Goal: Task Accomplishment & Management: Use online tool/utility

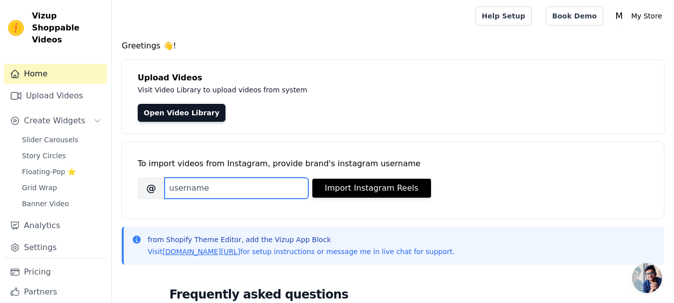
click at [183, 189] on input "Brand's Instagram Username" at bounding box center [237, 187] width 144 height 21
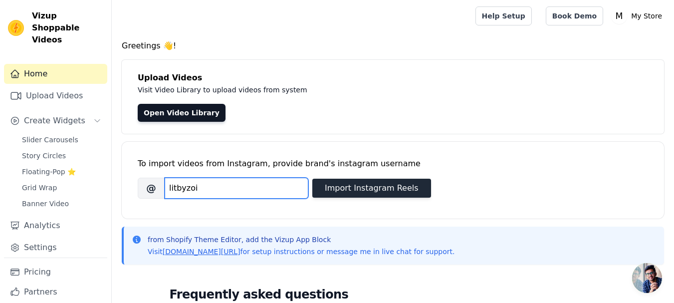
type input "litbyzoi"
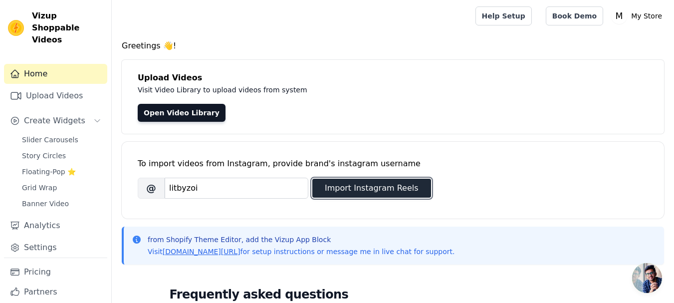
click at [345, 187] on button "Import Instagram Reels" at bounding box center [371, 187] width 119 height 19
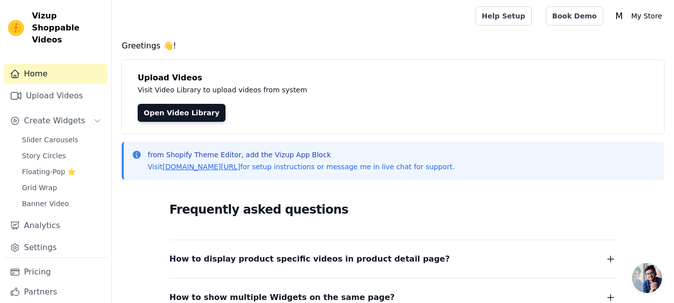
scroll to position [172, 0]
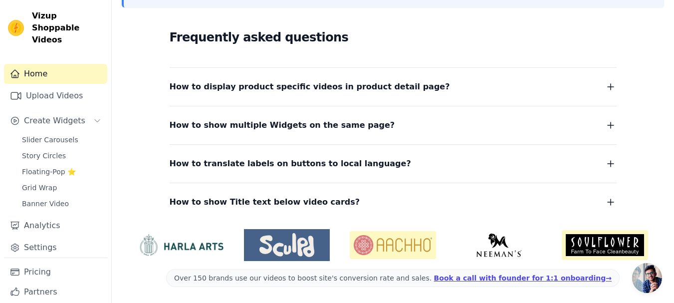
click at [271, 256] on img at bounding box center [287, 245] width 86 height 24
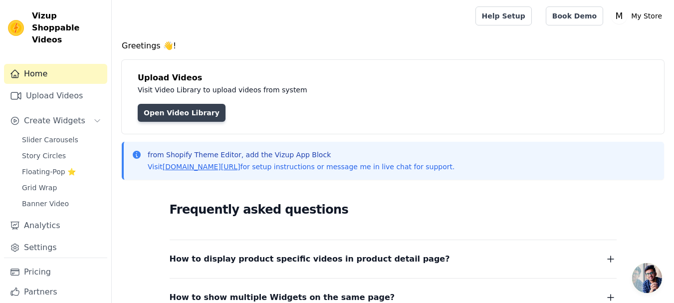
click at [171, 111] on link "Open Video Library" at bounding box center [182, 113] width 88 height 18
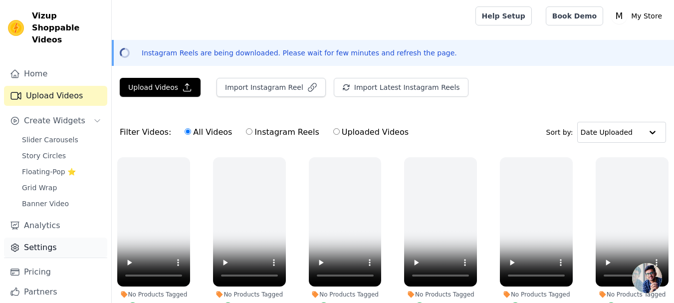
click at [41, 237] on link "Settings" at bounding box center [55, 247] width 103 height 20
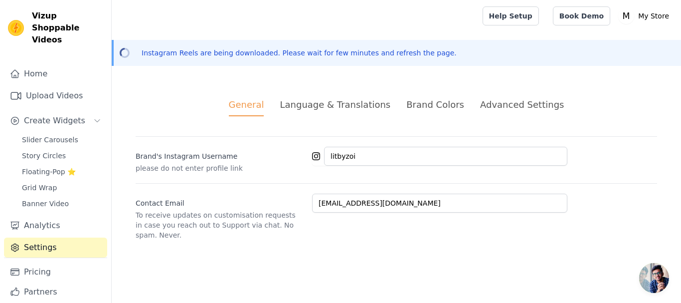
click at [417, 100] on div "Brand Colors" at bounding box center [435, 104] width 58 height 13
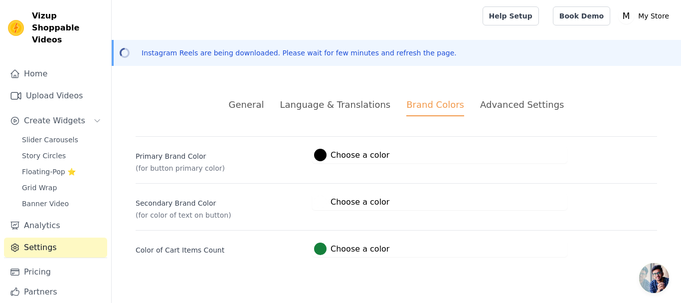
click at [508, 103] on div "Advanced Settings" at bounding box center [522, 104] width 84 height 13
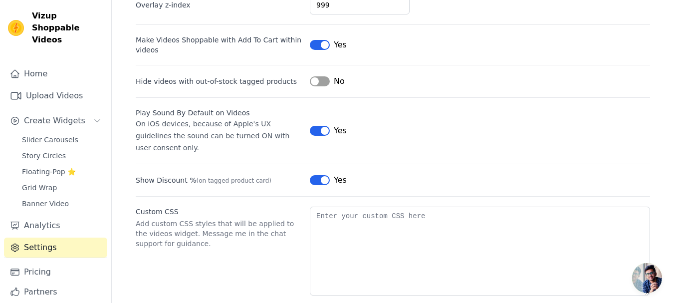
scroll to position [156, 0]
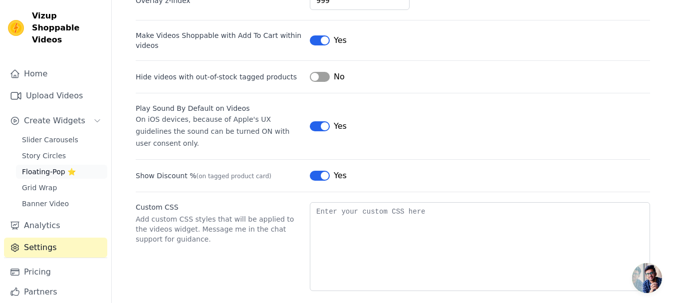
click at [41, 167] on span "Floating-Pop ⭐" at bounding box center [49, 172] width 54 height 10
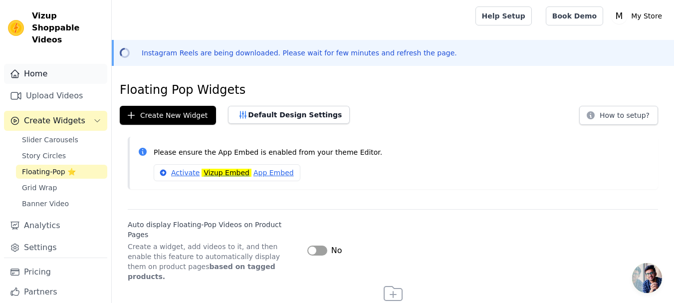
click at [89, 66] on link "Home" at bounding box center [55, 74] width 103 height 20
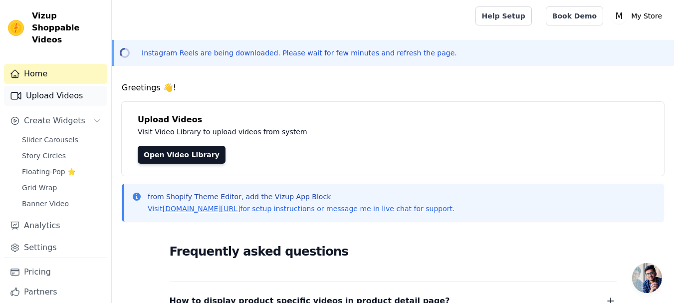
click at [75, 86] on link "Upload Videos" at bounding box center [55, 96] width 103 height 20
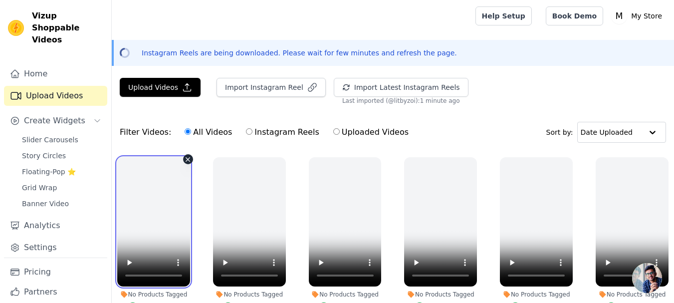
click at [185, 243] on video at bounding box center [153, 221] width 73 height 129
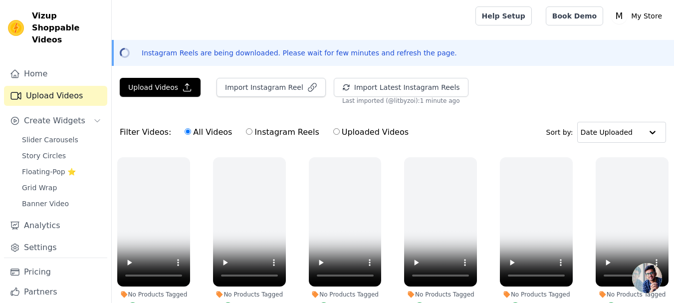
click at [496, 107] on div "Upload Videos Import Instagram Reel Import Latest Instagram Reels Import Latest…" at bounding box center [393, 250] width 562 height 344
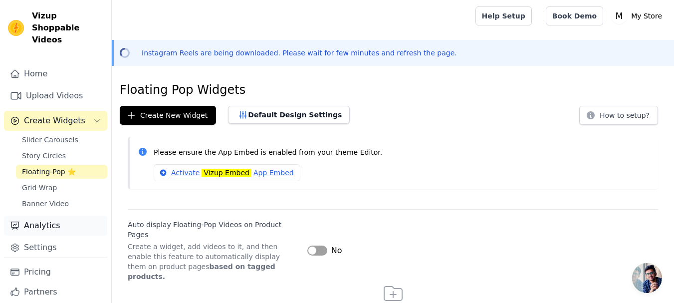
scroll to position [15, 0]
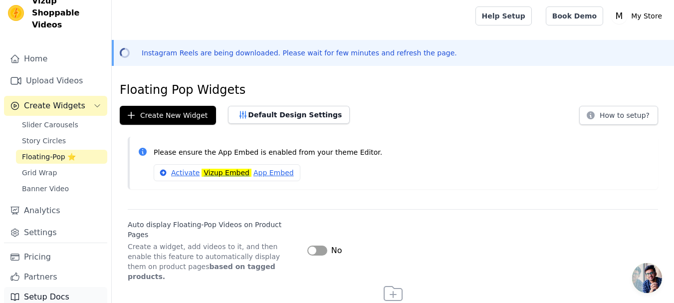
click at [39, 287] on link "Setup Docs" at bounding box center [55, 297] width 103 height 20
